Goal: Contribute content: Add original content to the website for others to see

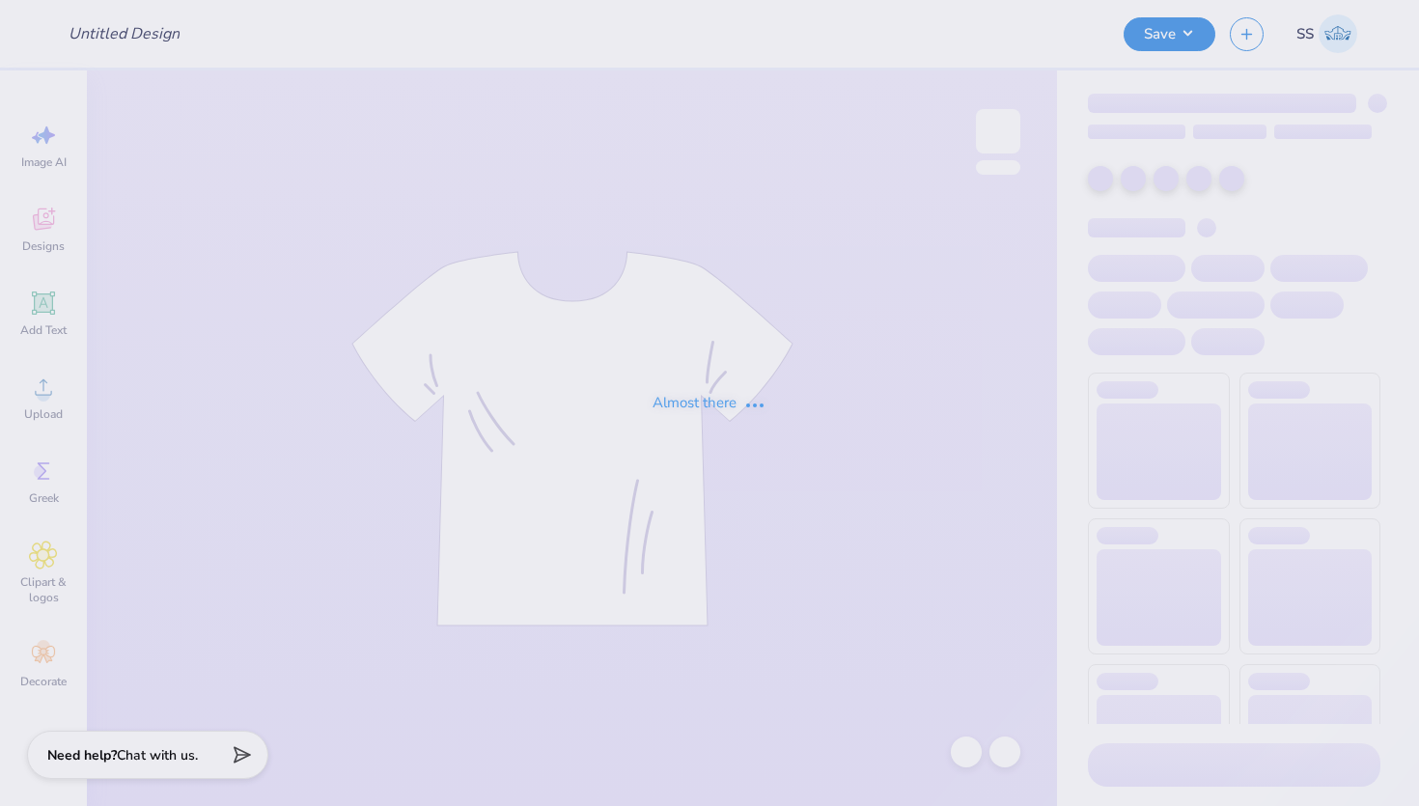
type input "Deepher dude"
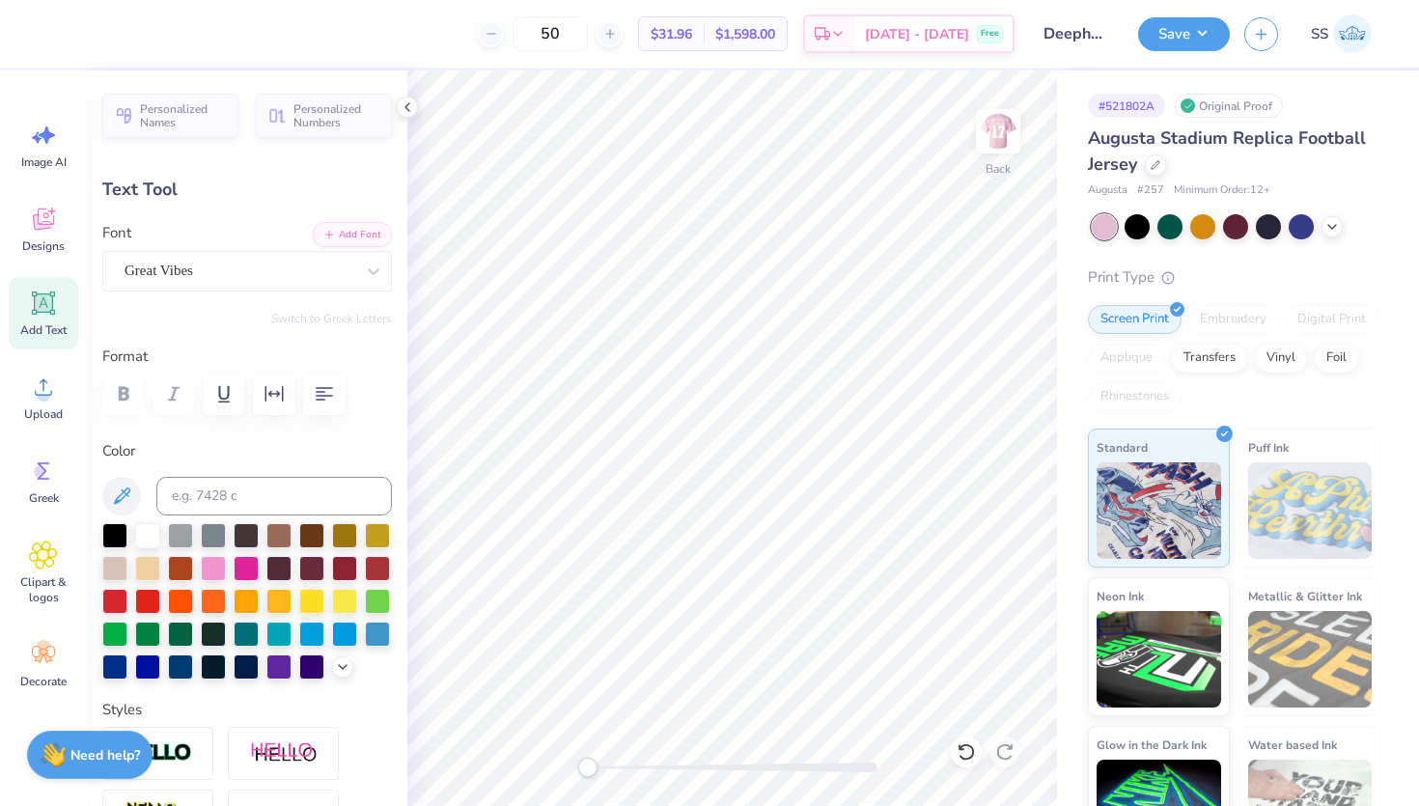
type input "12.26"
type input "3.33"
type input "1.98"
type input "7.43"
type input "1.57"
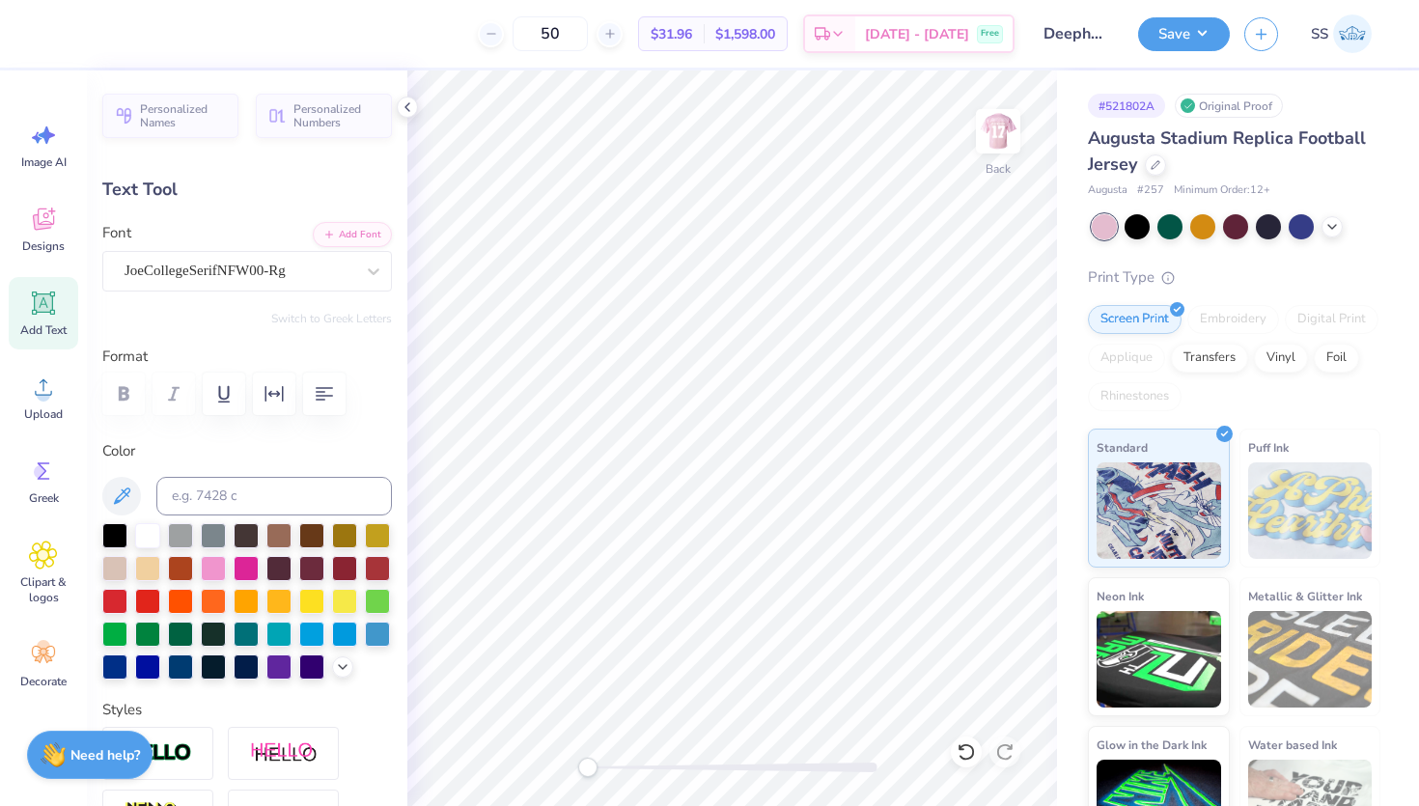
type input "5.93"
type input "12.26"
type input "3.33"
type input "1.98"
type input "7.43"
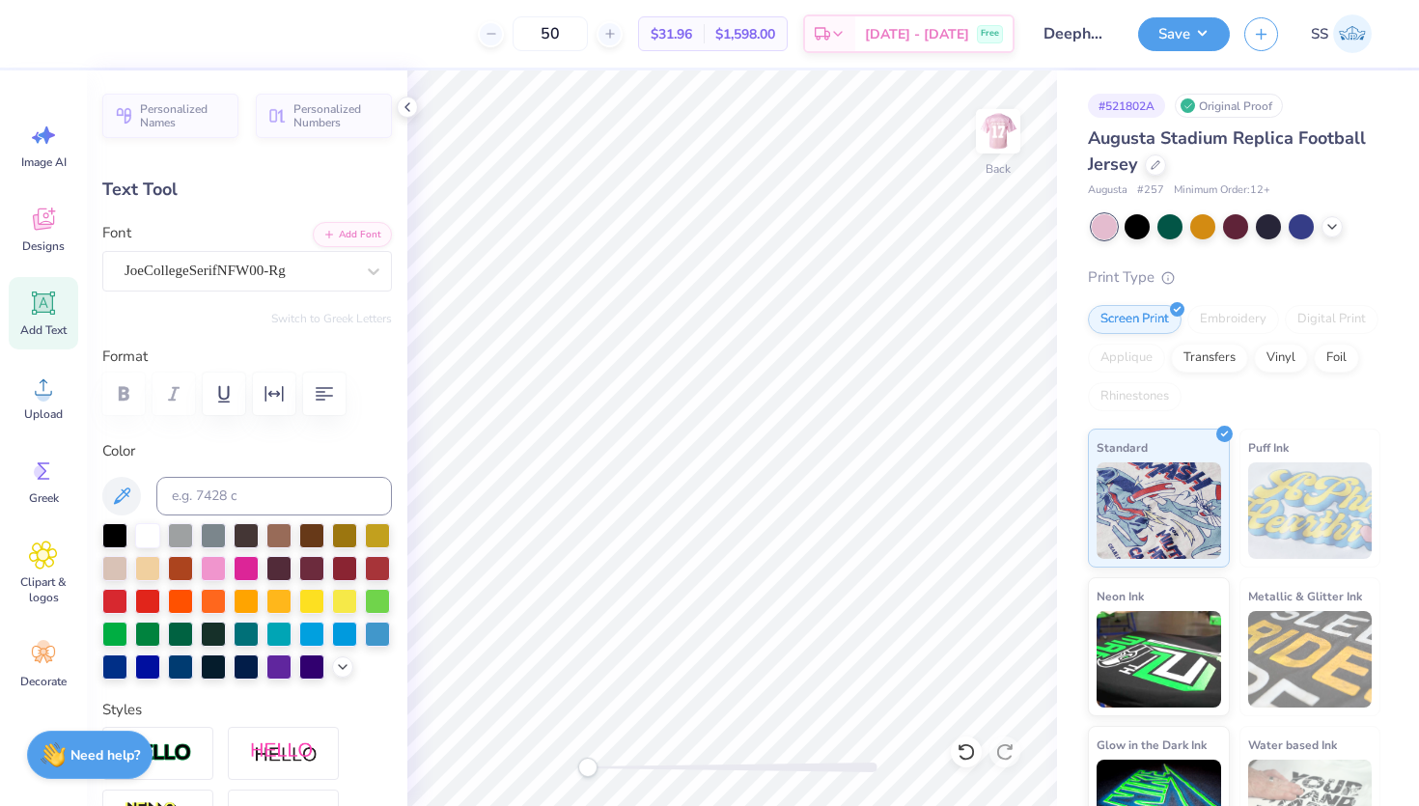
type input "1.57"
type input "5.93"
click at [1155, 189] on span "# 257" at bounding box center [1150, 190] width 27 height 16
